Goal: Information Seeking & Learning: Learn about a topic

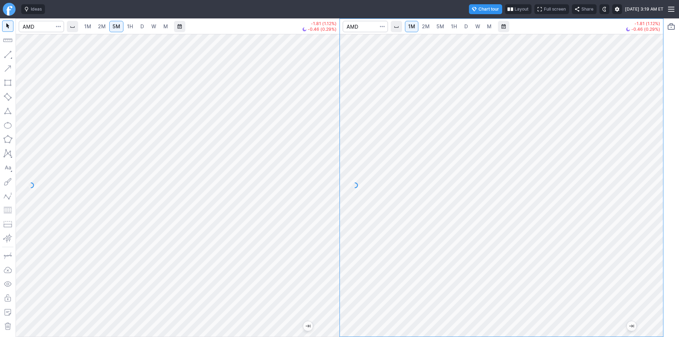
click at [320, 240] on div at bounding box center [178, 185] width 324 height 303
drag, startPoint x: 335, startPoint y: 181, endPoint x: 330, endPoint y: 233, distance: 52.6
click at [332, 233] on div at bounding box center [332, 183] width 15 height 285
click at [6, 57] on button "button" at bounding box center [7, 54] width 11 height 11
click at [9, 55] on button "button" at bounding box center [7, 54] width 11 height 11
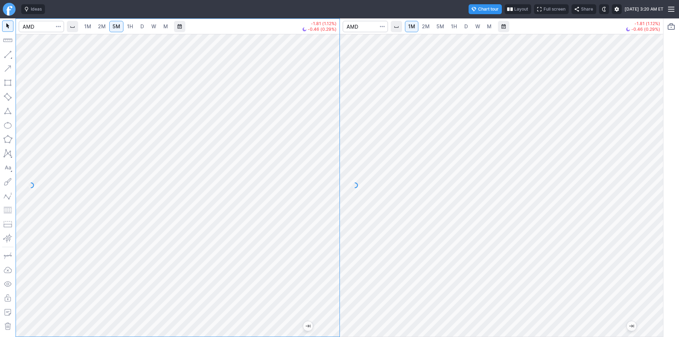
click at [318, 214] on div at bounding box center [178, 185] width 324 height 303
drag, startPoint x: 327, startPoint y: 190, endPoint x: 328, endPoint y: 116, distance: 74.3
click at [329, 116] on div at bounding box center [332, 183] width 15 height 285
click at [323, 208] on div at bounding box center [178, 185] width 324 height 303
drag, startPoint x: 329, startPoint y: 202, endPoint x: 328, endPoint y: 188, distance: 13.9
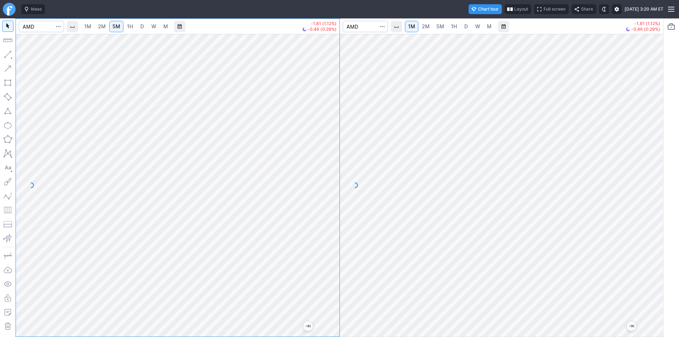
click at [328, 188] on div at bounding box center [332, 183] width 15 height 285
drag, startPoint x: 333, startPoint y: 207, endPoint x: 333, endPoint y: 180, distance: 26.9
click at [333, 180] on div at bounding box center [332, 183] width 15 height 285
drag, startPoint x: 330, startPoint y: 163, endPoint x: 327, endPoint y: 138, distance: 25.0
click at [327, 138] on div at bounding box center [332, 183] width 15 height 285
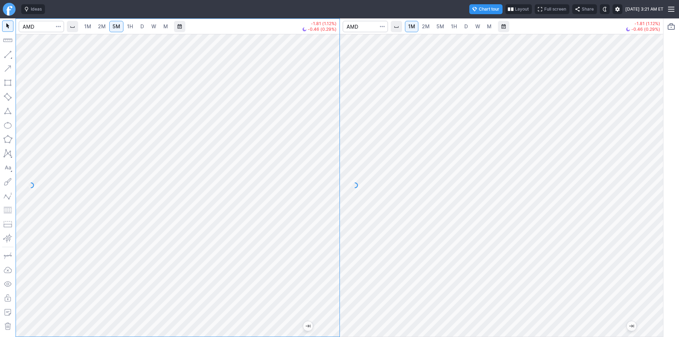
drag, startPoint x: 325, startPoint y: 182, endPoint x: 328, endPoint y: 198, distance: 16.6
click at [328, 198] on div at bounding box center [332, 183] width 15 height 285
drag, startPoint x: 331, startPoint y: 178, endPoint x: 334, endPoint y: 151, distance: 26.7
click at [334, 151] on div at bounding box center [332, 183] width 15 height 285
drag, startPoint x: 337, startPoint y: 184, endPoint x: 336, endPoint y: 188, distance: 4.8
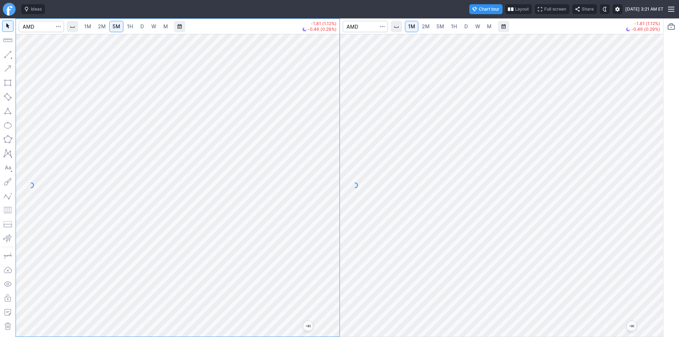
click at [336, 188] on div at bounding box center [332, 183] width 15 height 285
drag, startPoint x: 333, startPoint y: 187, endPoint x: 330, endPoint y: 141, distance: 46.1
click at [330, 141] on div at bounding box center [332, 183] width 15 height 285
click at [331, 191] on div at bounding box center [332, 183] width 15 height 285
drag, startPoint x: 663, startPoint y: 247, endPoint x: 649, endPoint y: 286, distance: 41.8
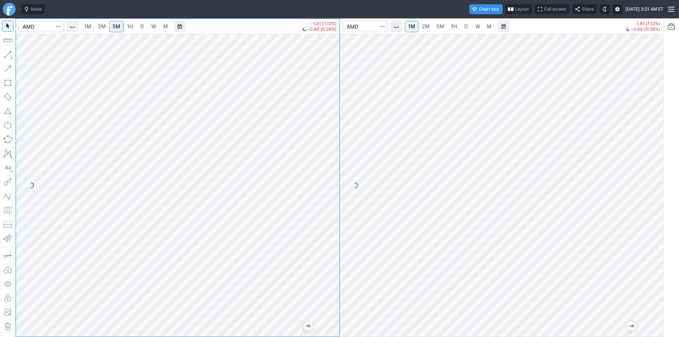
click at [649, 286] on div at bounding box center [655, 183] width 15 height 285
click at [643, 281] on div at bounding box center [502, 185] width 324 height 303
drag, startPoint x: 655, startPoint y: 196, endPoint x: 654, endPoint y: 154, distance: 41.7
click at [654, 154] on div at bounding box center [655, 183] width 15 height 285
click at [423, 29] on span "2M" at bounding box center [426, 26] width 8 height 6
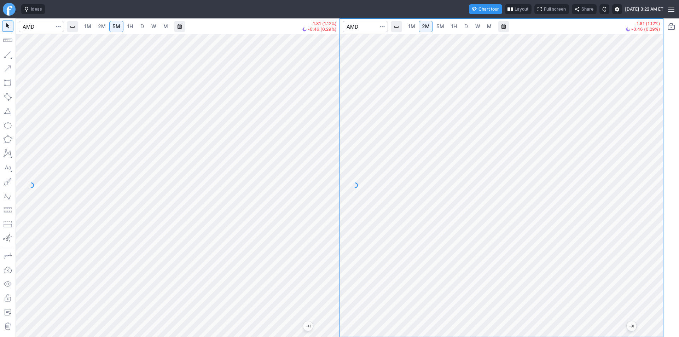
click at [654, 278] on div at bounding box center [655, 183] width 15 height 285
